Goal: Information Seeking & Learning: Learn about a topic

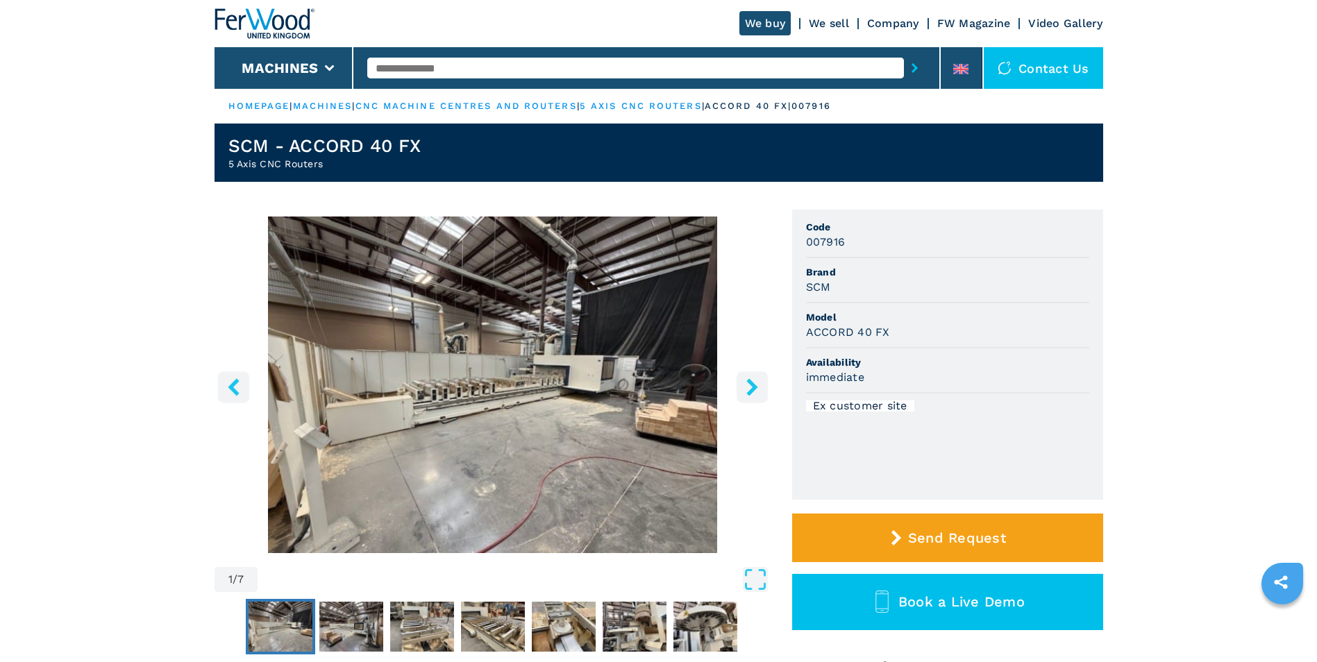
click at [756, 389] on icon "right-button" at bounding box center [752, 386] width 17 height 17
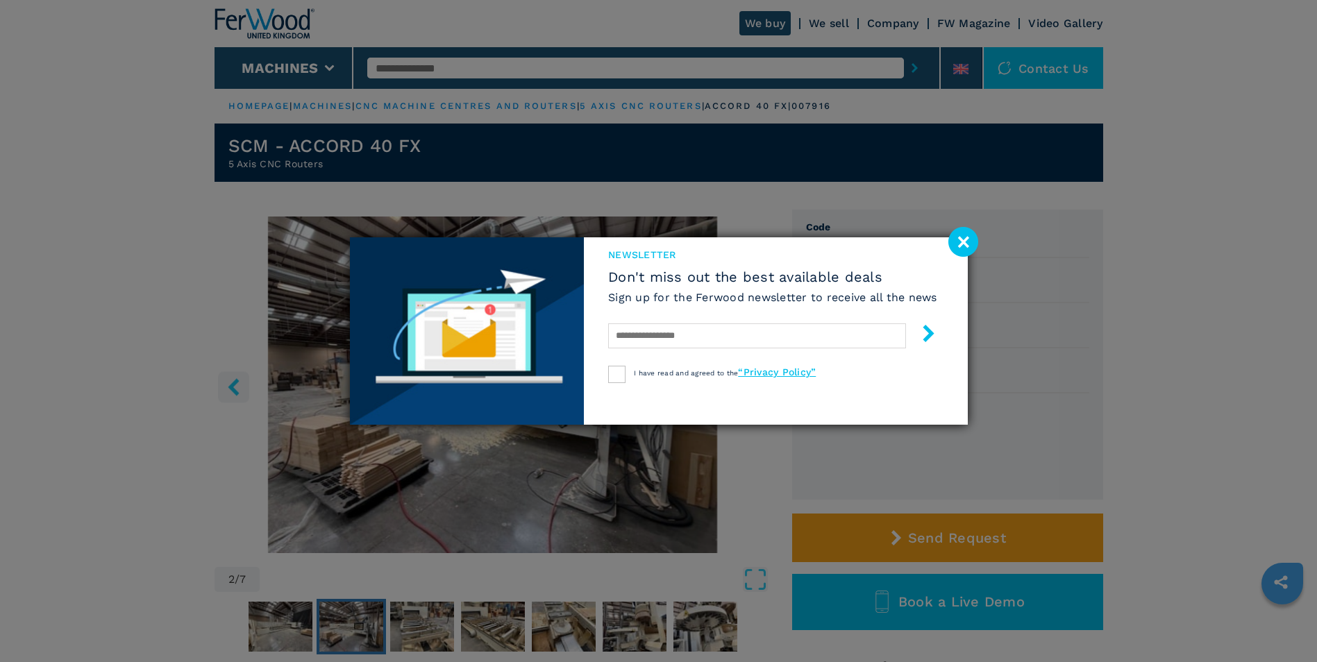
click at [966, 239] on image at bounding box center [963, 242] width 30 height 30
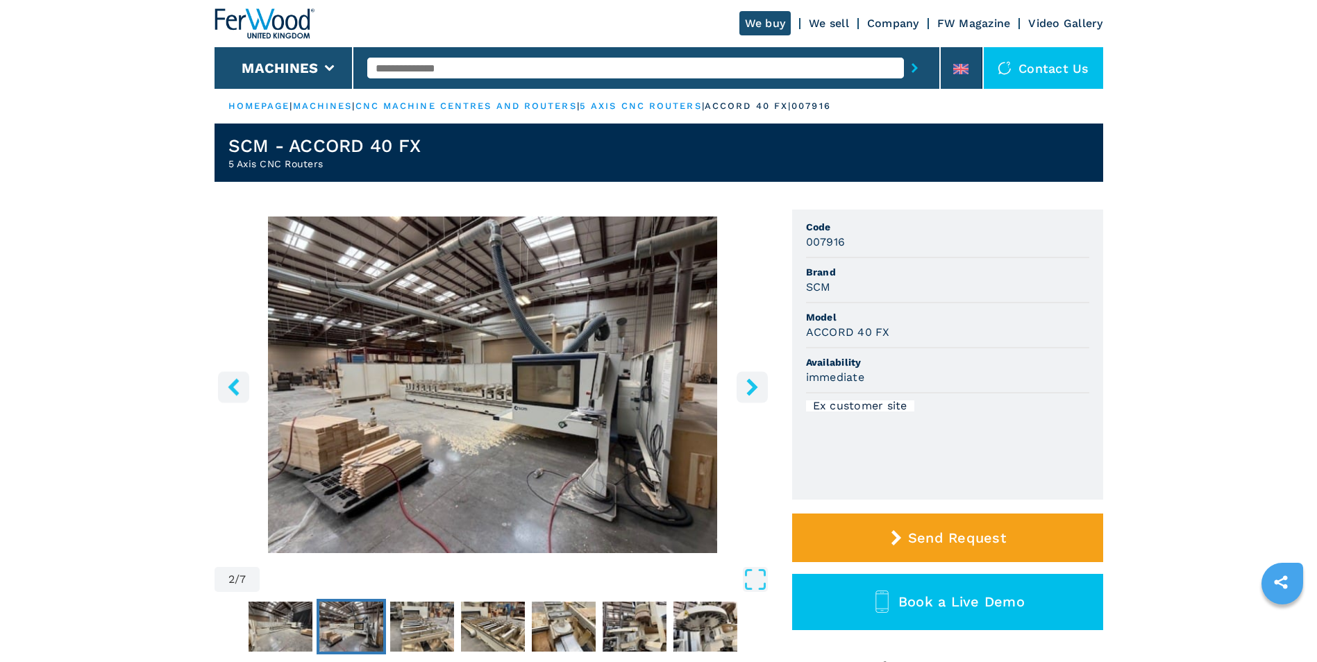
click at [237, 387] on icon "left-button" at bounding box center [233, 386] width 17 height 17
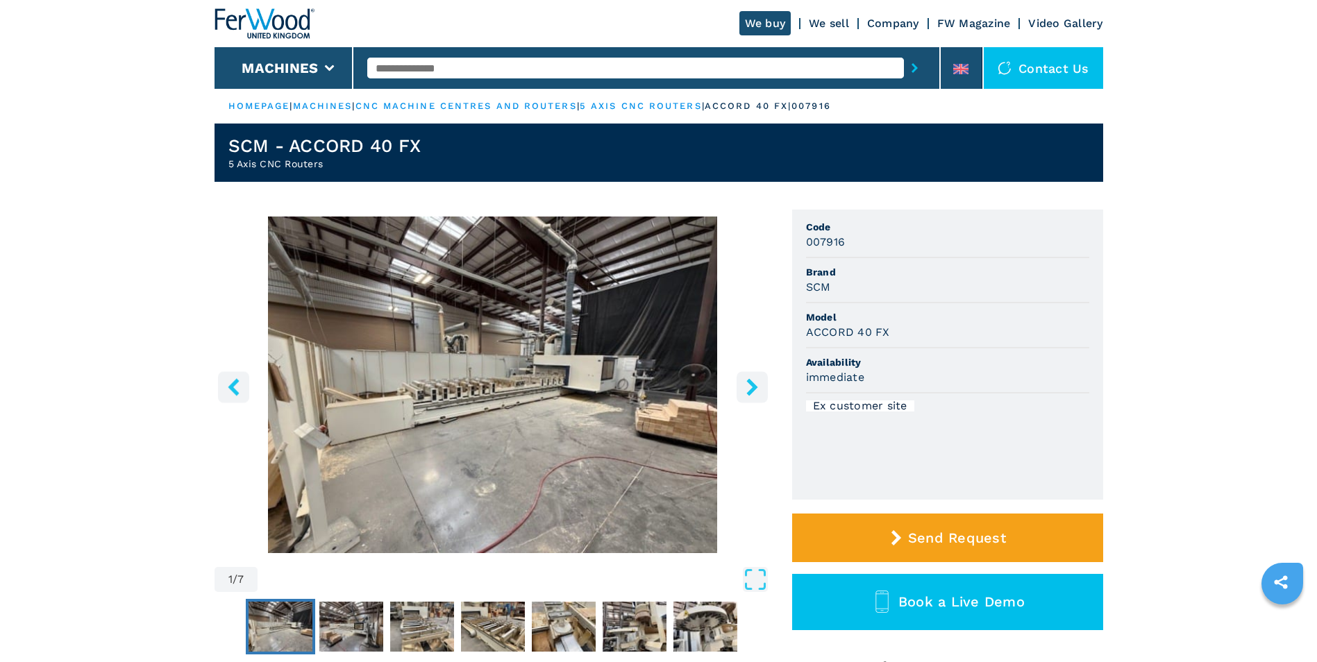
click at [756, 392] on icon "right-button" at bounding box center [752, 386] width 17 height 17
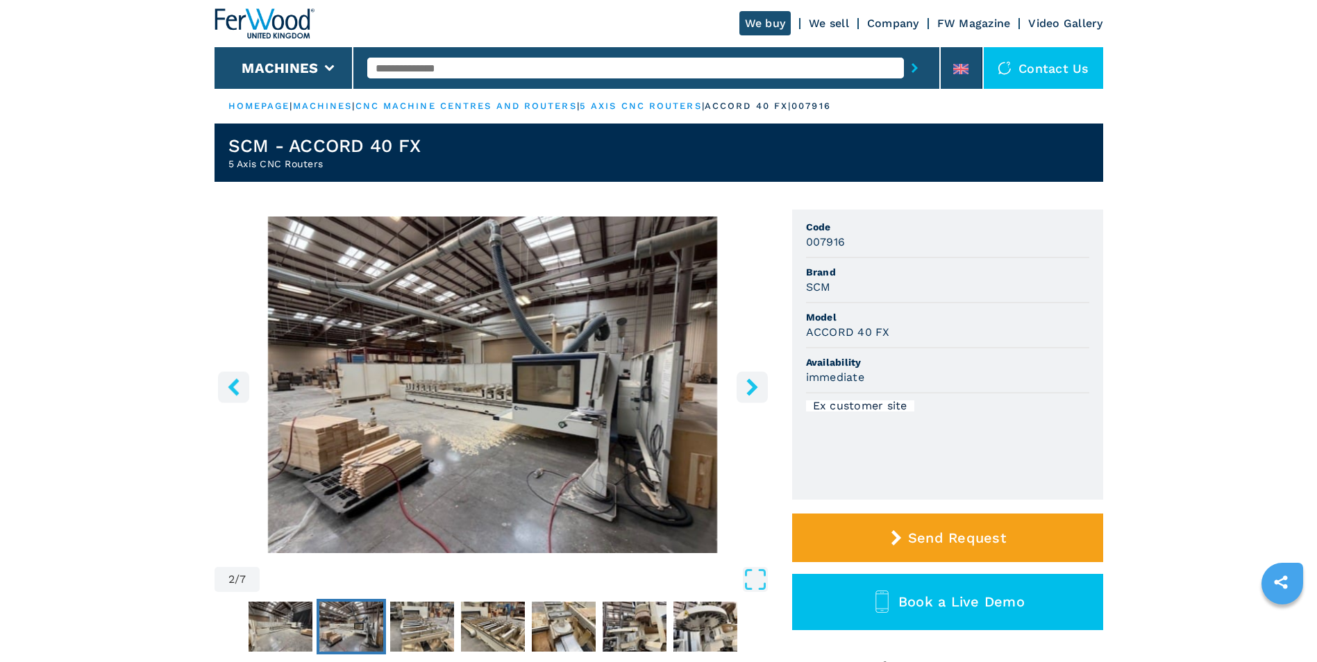
click at [756, 392] on icon "right-button" at bounding box center [752, 386] width 17 height 17
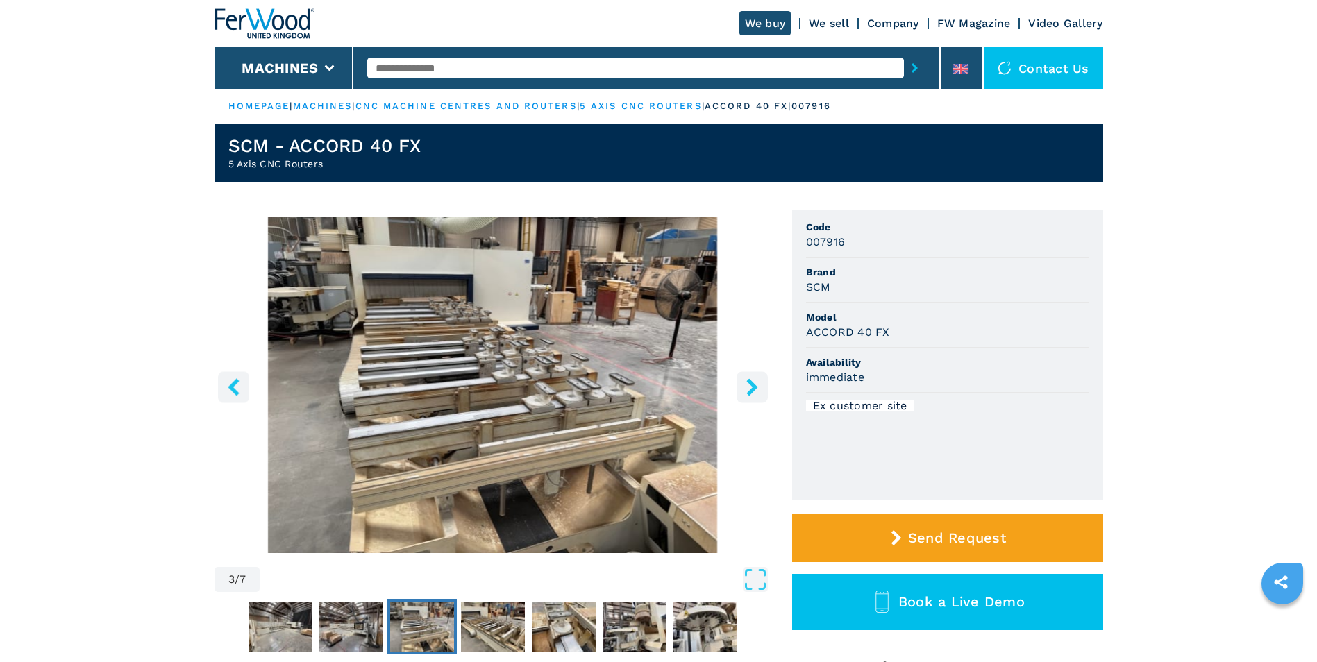
click at [756, 392] on icon "right-button" at bounding box center [752, 386] width 17 height 17
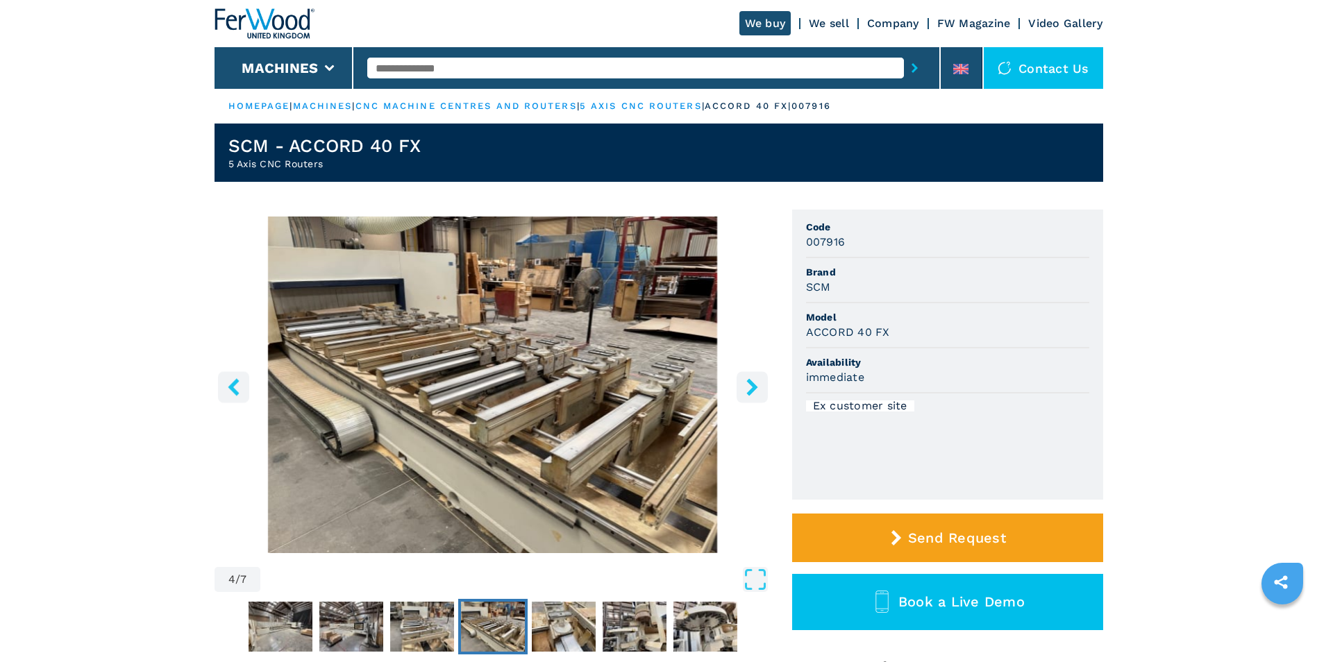
click at [756, 392] on icon "right-button" at bounding box center [752, 386] width 17 height 17
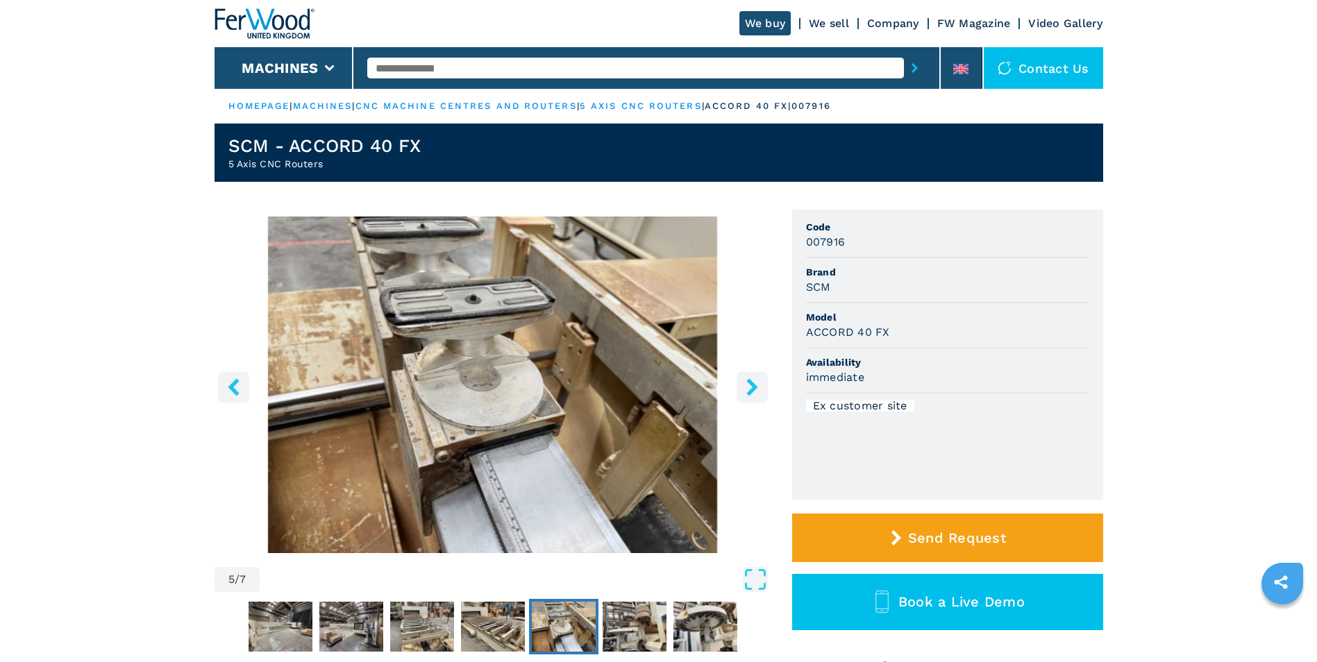
click at [756, 392] on icon "right-button" at bounding box center [752, 386] width 17 height 17
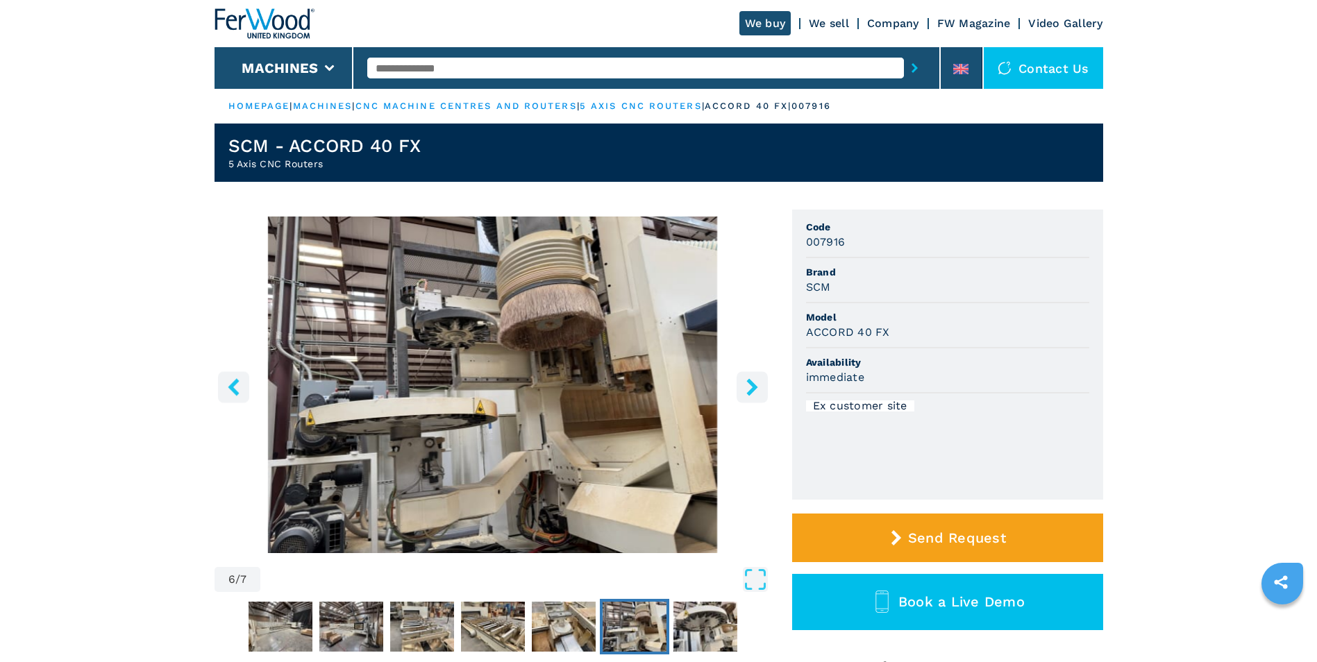
click at [756, 392] on icon "right-button" at bounding box center [752, 386] width 17 height 17
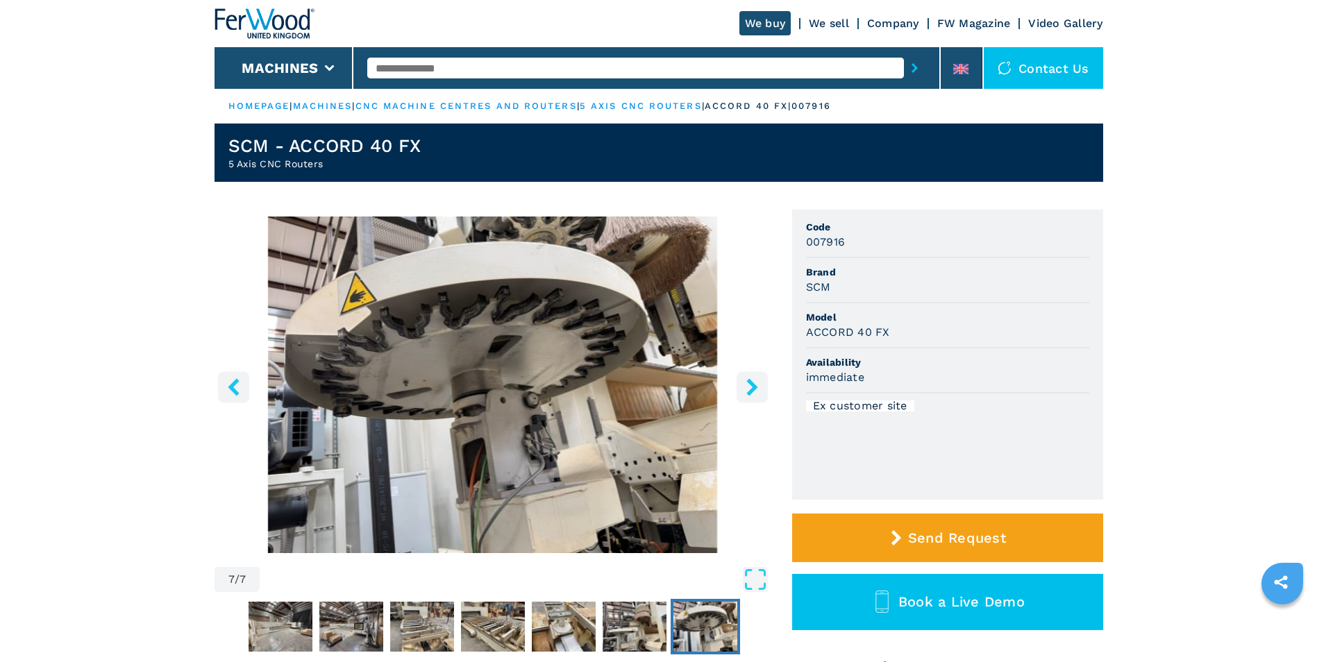
click at [756, 392] on icon "right-button" at bounding box center [752, 386] width 17 height 17
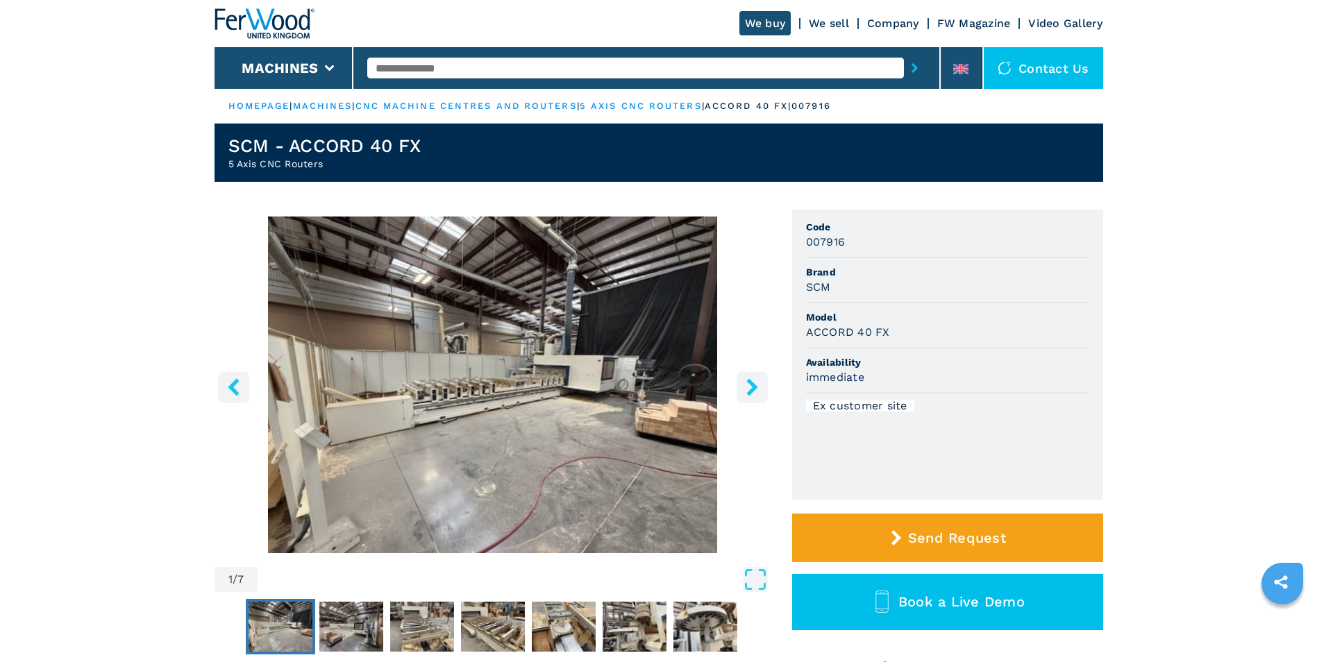
click at [752, 389] on icon "right-button" at bounding box center [751, 386] width 11 height 17
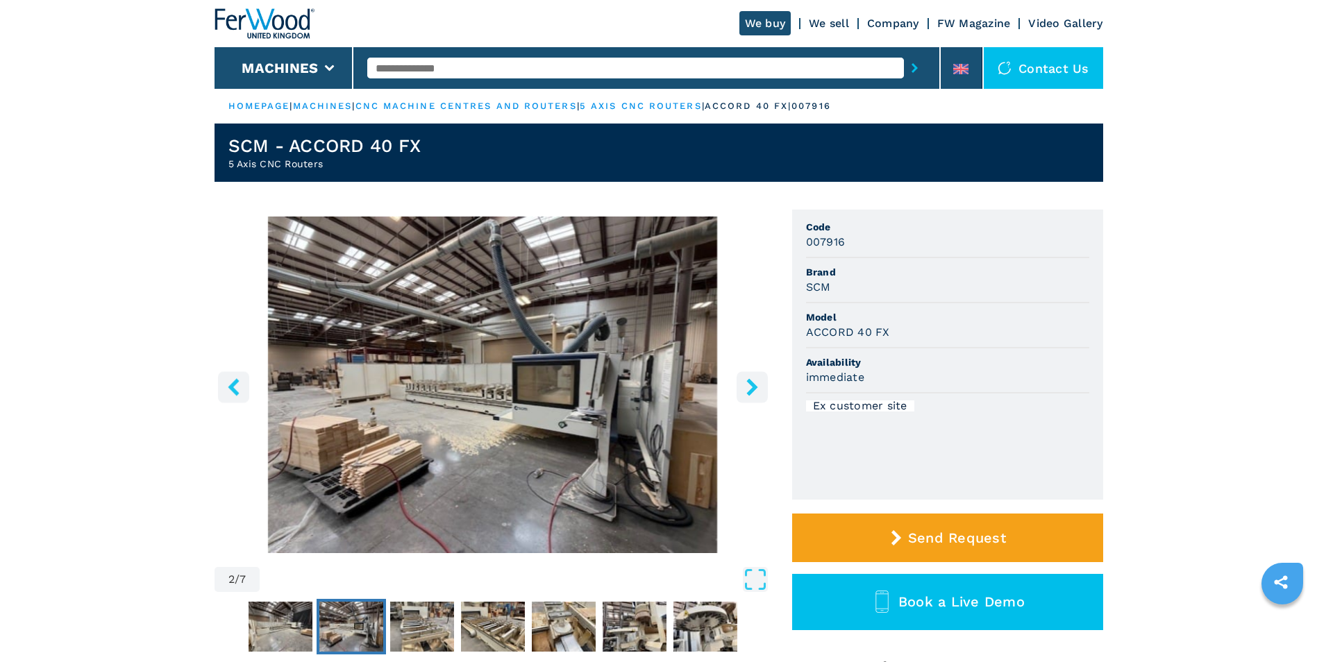
click at [758, 393] on icon "right-button" at bounding box center [752, 386] width 17 height 17
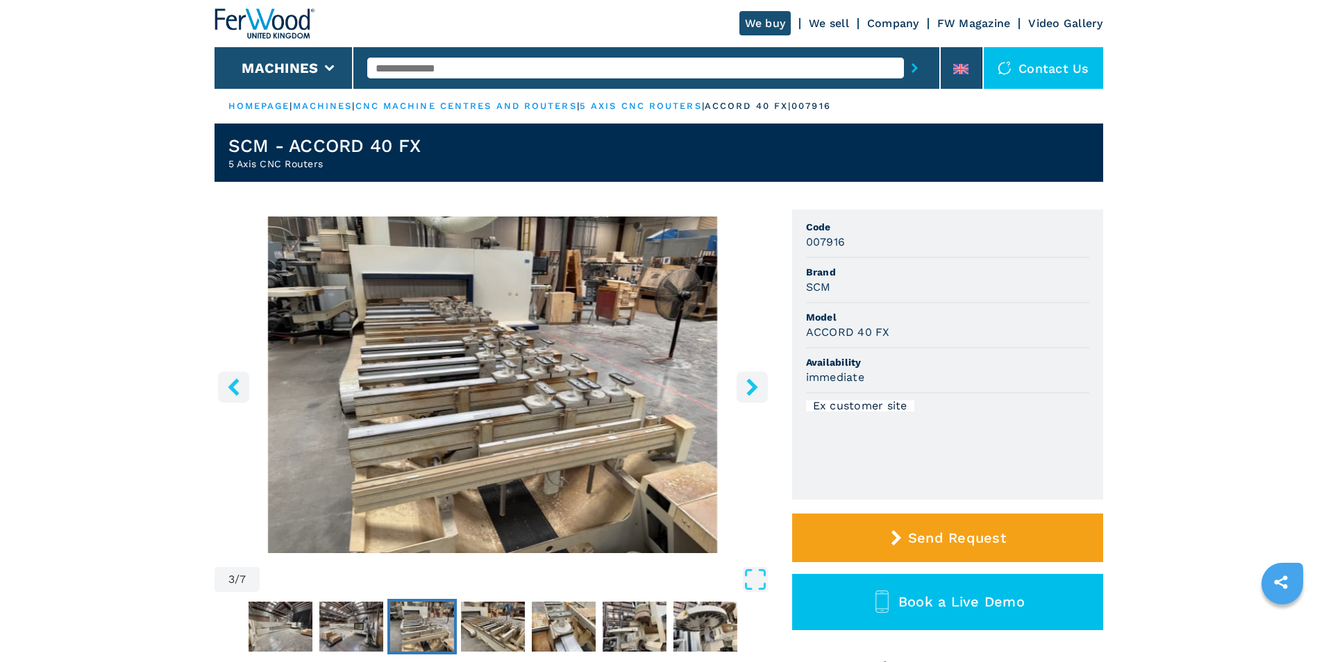
click at [758, 393] on icon "right-button" at bounding box center [752, 386] width 17 height 17
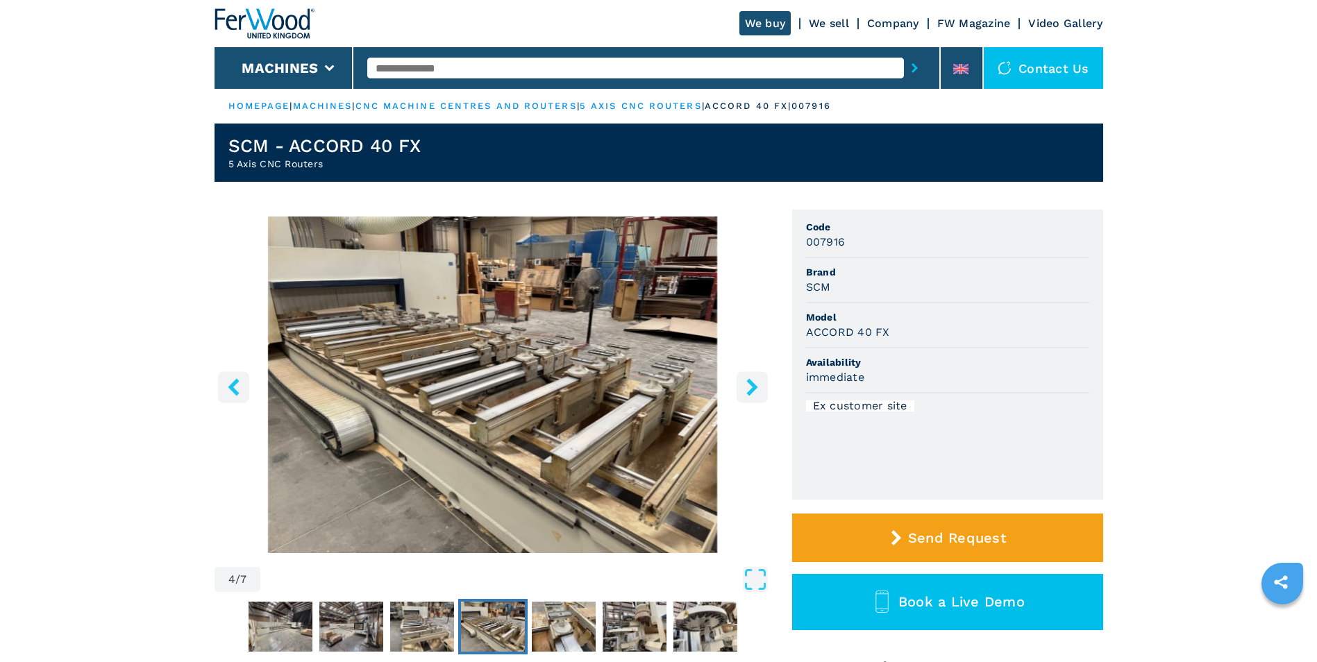
click at [758, 393] on icon "right-button" at bounding box center [752, 386] width 17 height 17
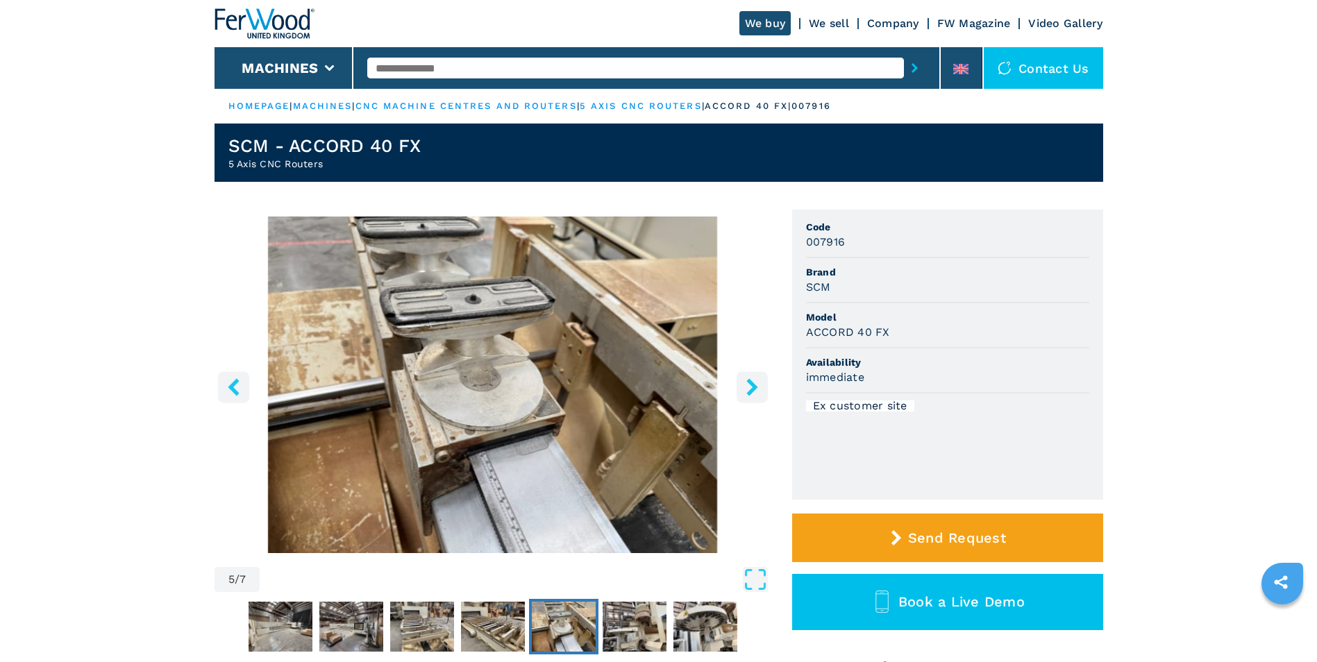
click at [753, 395] on icon "right-button" at bounding box center [752, 386] width 17 height 17
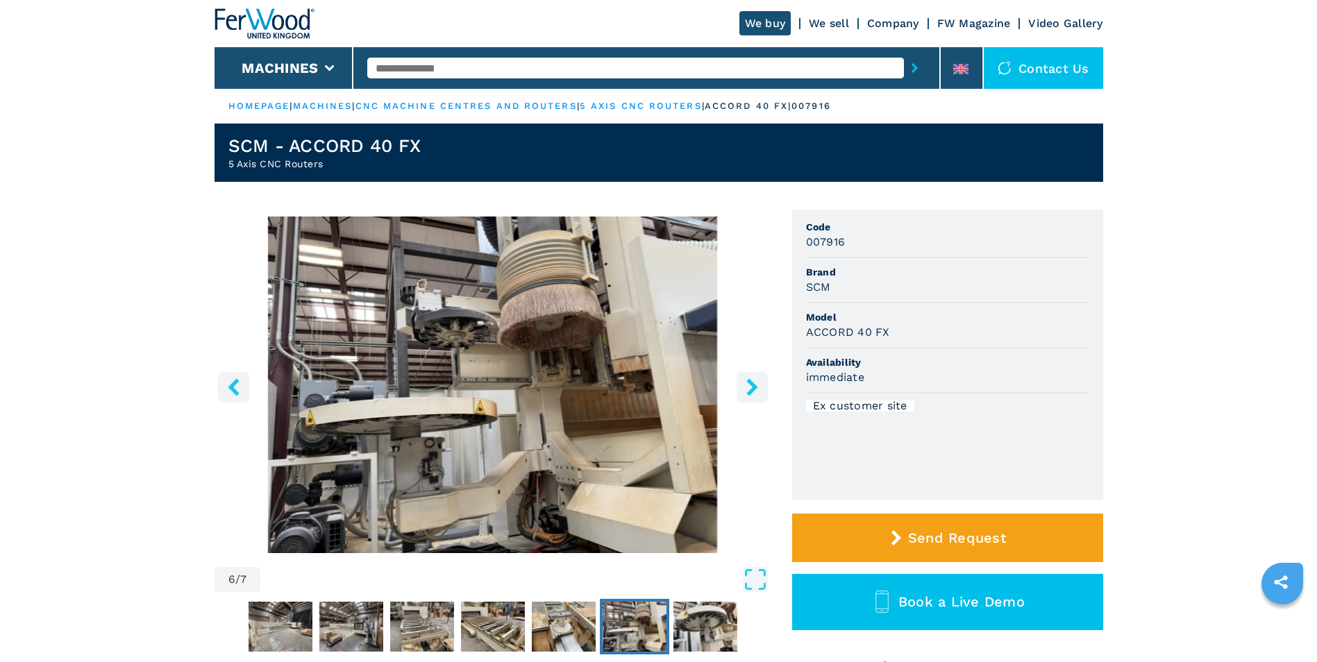
click at [753, 395] on icon "right-button" at bounding box center [752, 386] width 17 height 17
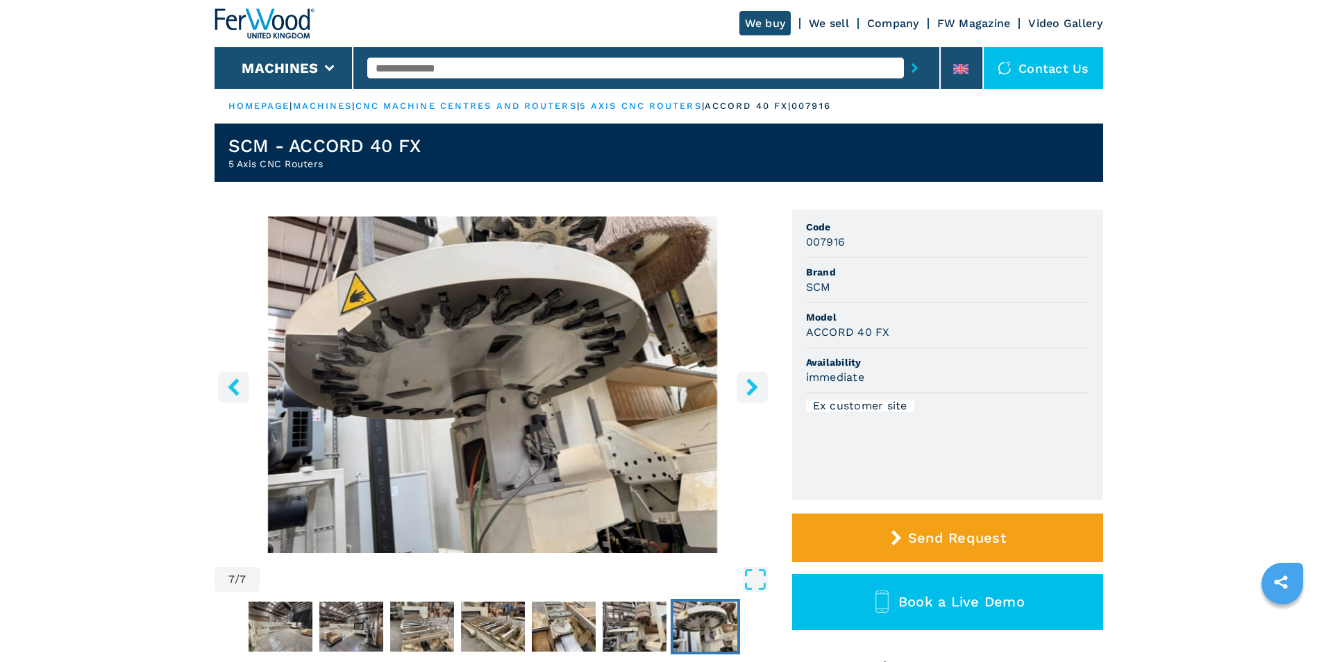
click at [753, 395] on icon "right-button" at bounding box center [752, 386] width 17 height 17
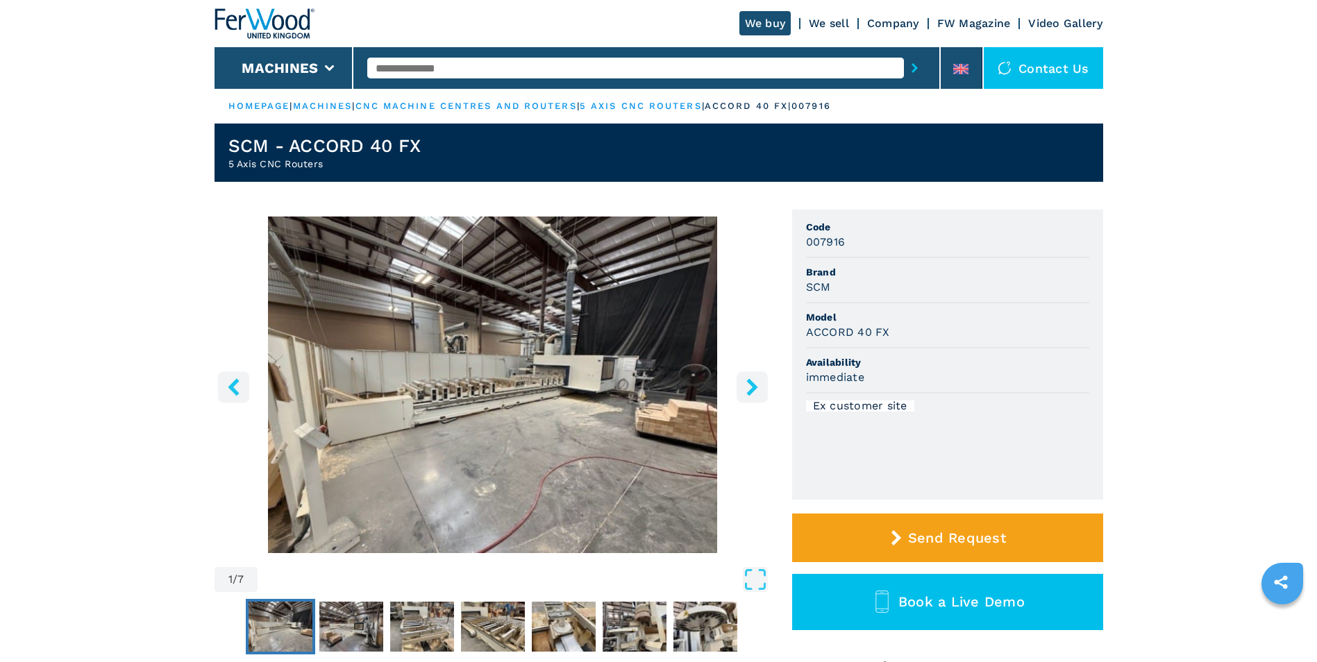
click at [752, 390] on icon "right-button" at bounding box center [751, 386] width 11 height 17
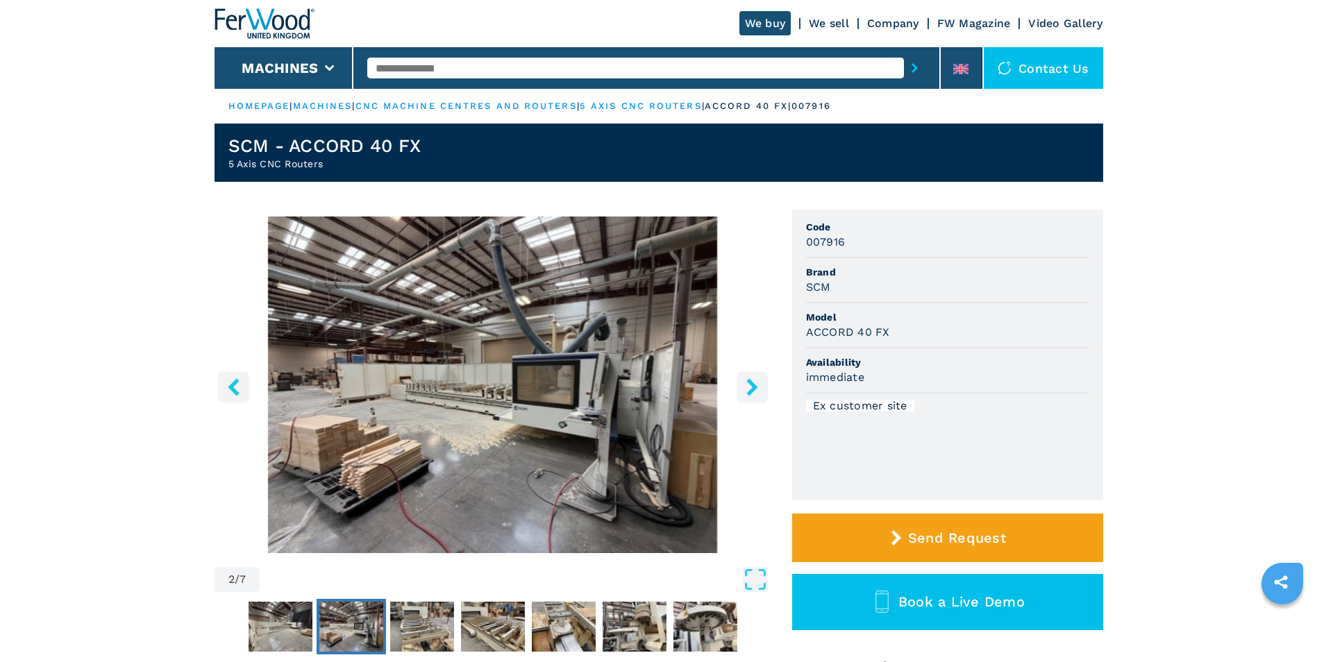
click at [242, 386] on button "left-button" at bounding box center [233, 386] width 31 height 31
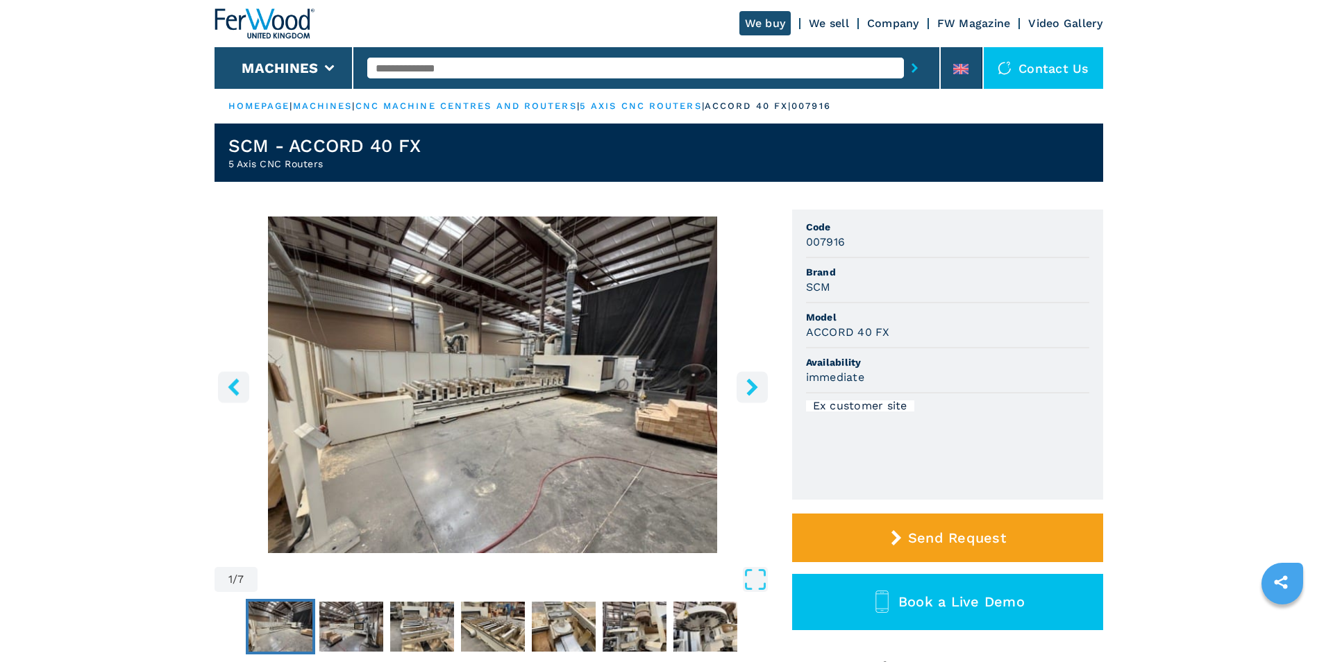
click at [744, 387] on icon "right-button" at bounding box center [752, 386] width 17 height 17
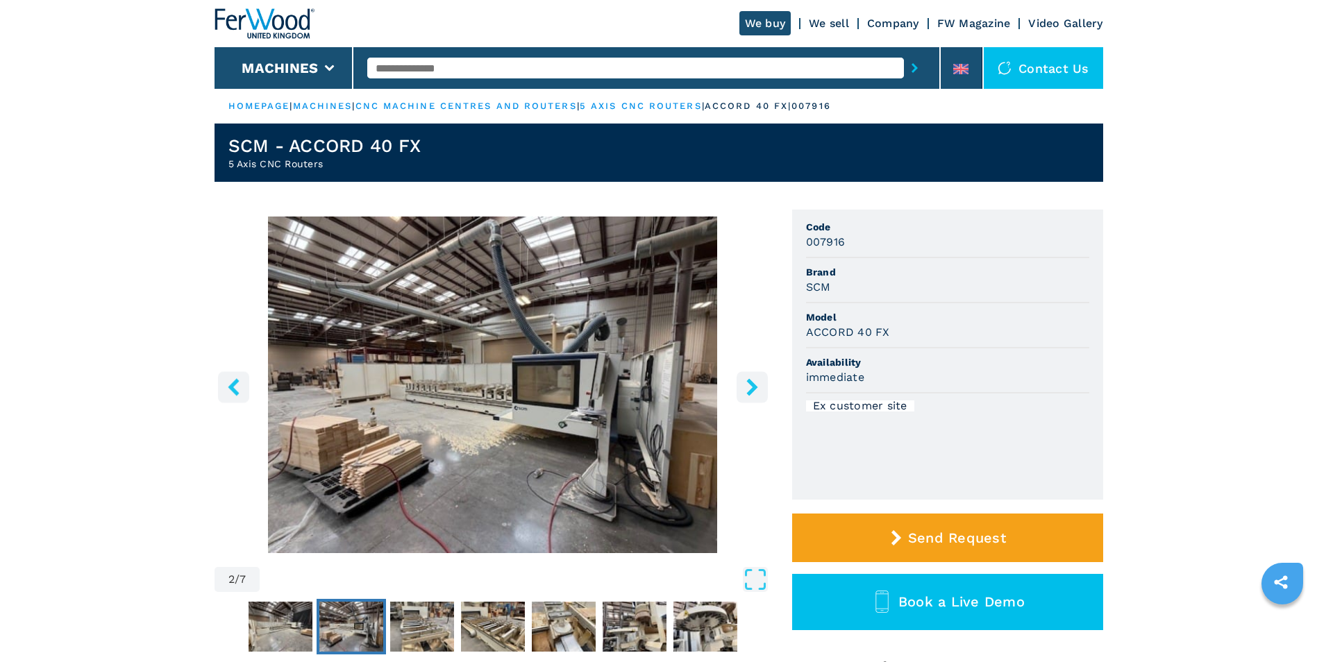
scroll to position [69, 0]
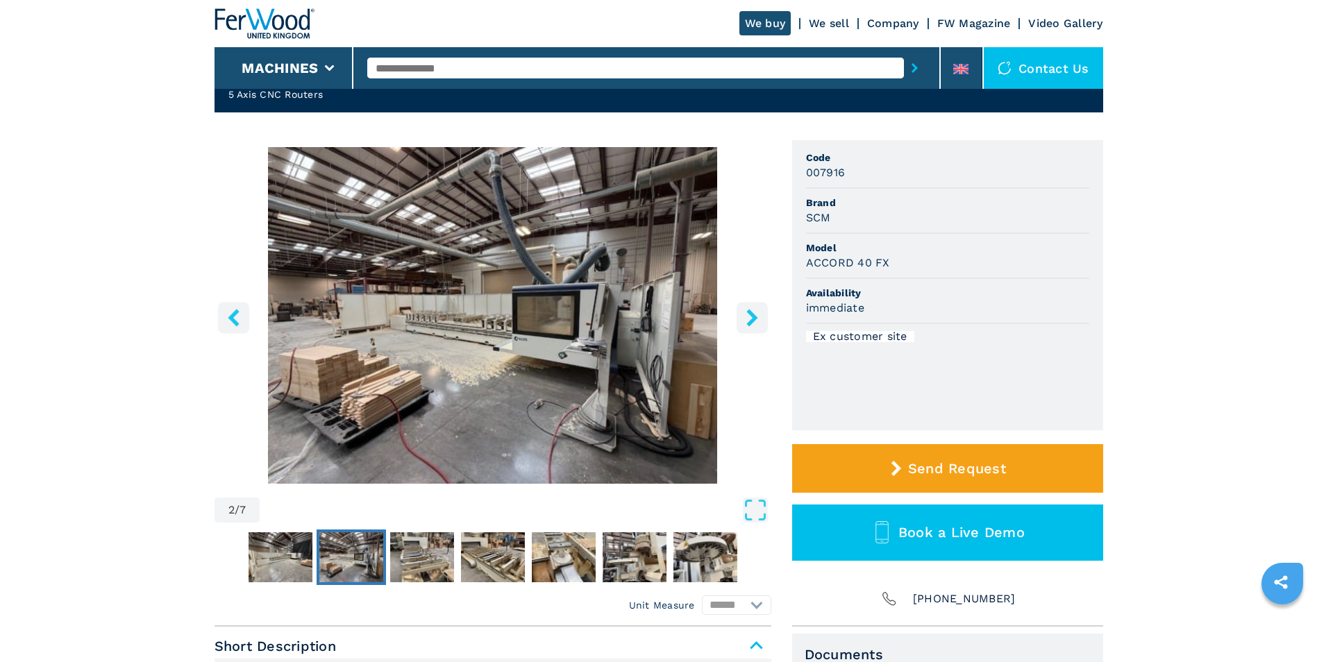
click at [752, 315] on icon "right-button" at bounding box center [751, 317] width 11 height 17
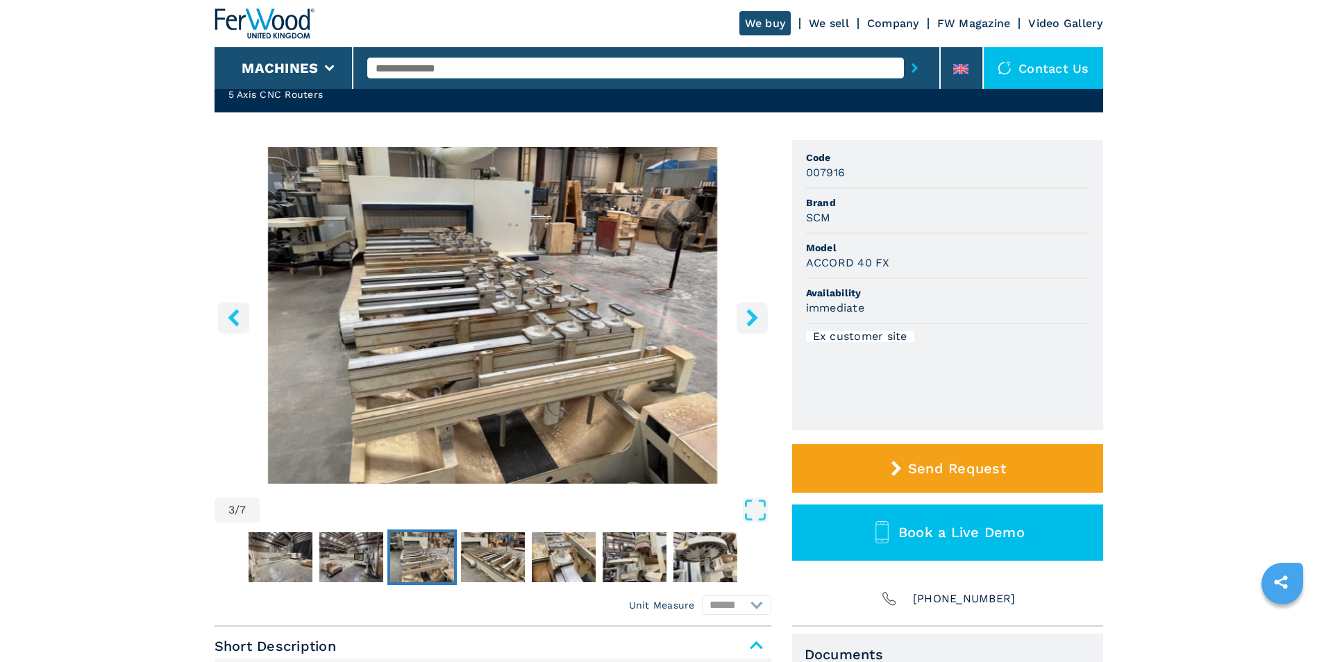
click at [751, 326] on icon "right-button" at bounding box center [752, 317] width 17 height 17
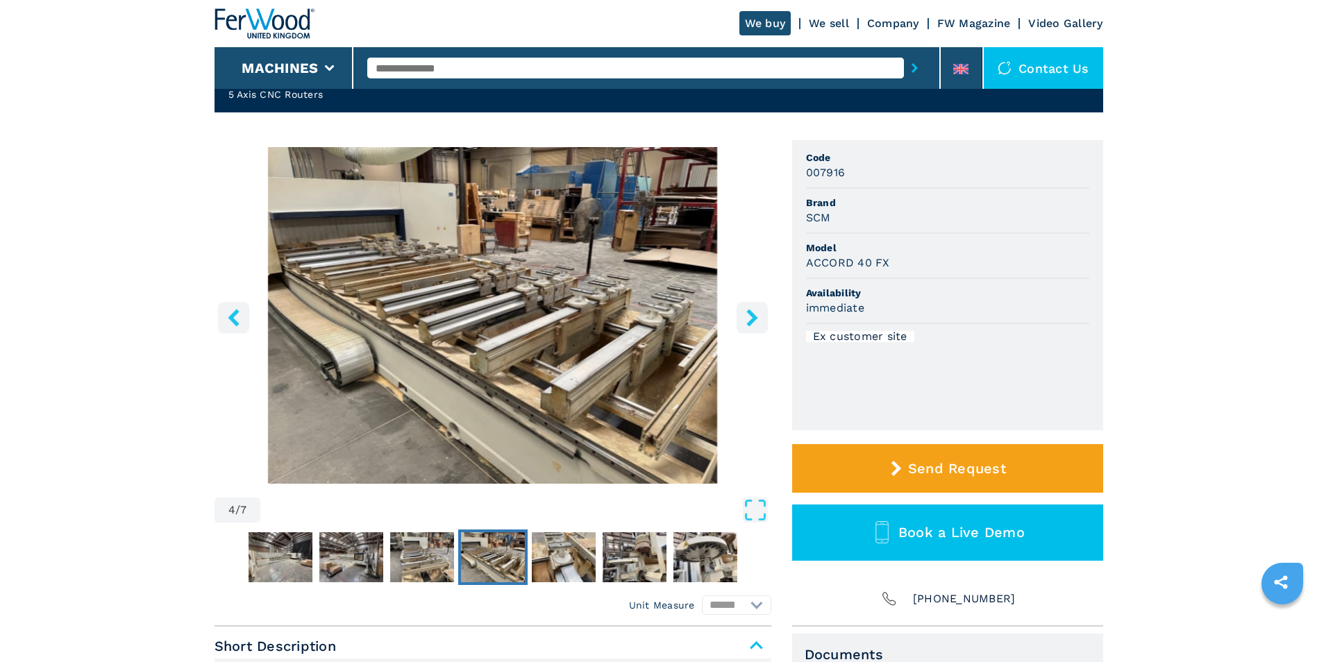
click at [751, 324] on icon "right-button" at bounding box center [751, 317] width 11 height 17
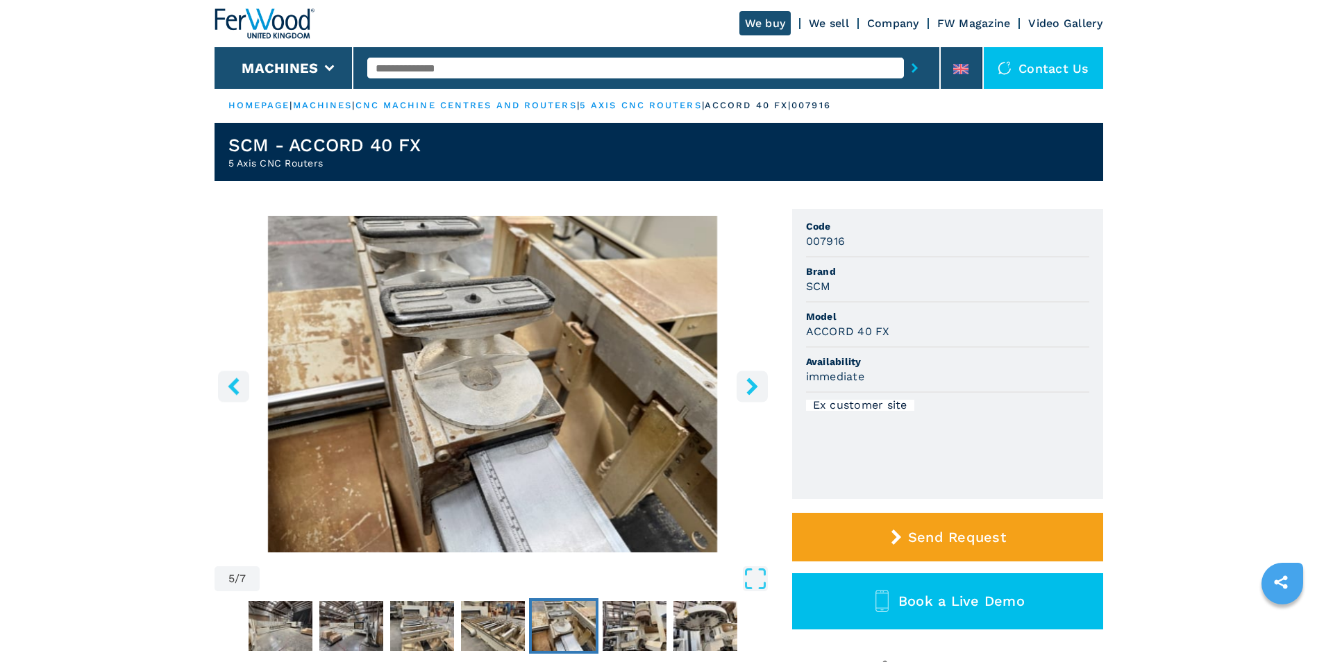
scroll to position [0, 0]
